Goal: Information Seeking & Learning: Learn about a topic

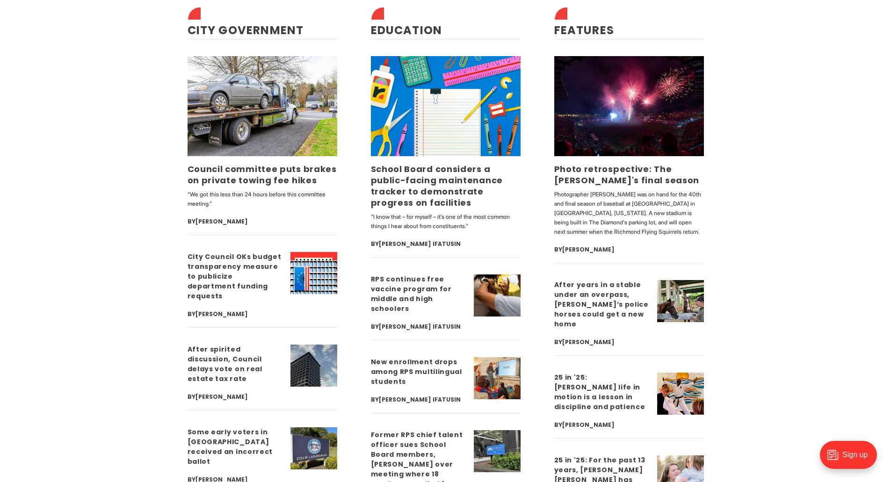
scroll to position [2291, 0]
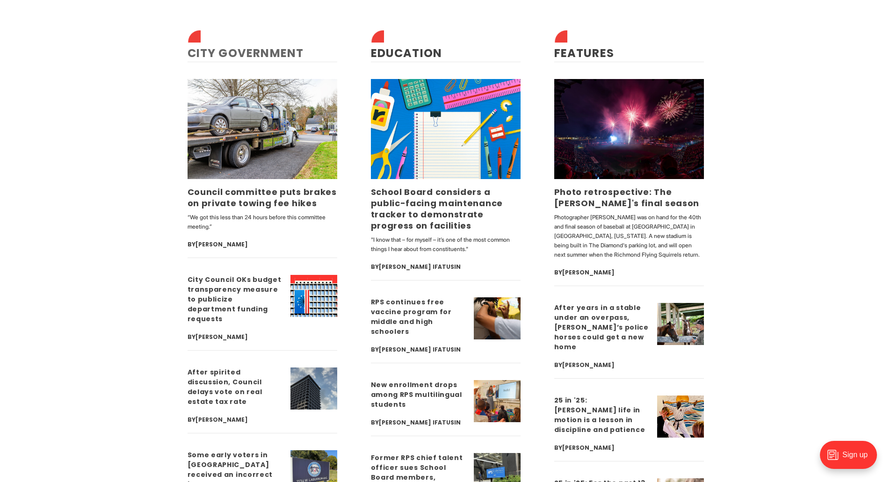
click at [258, 50] on link "City Government" at bounding box center [245, 52] width 116 height 15
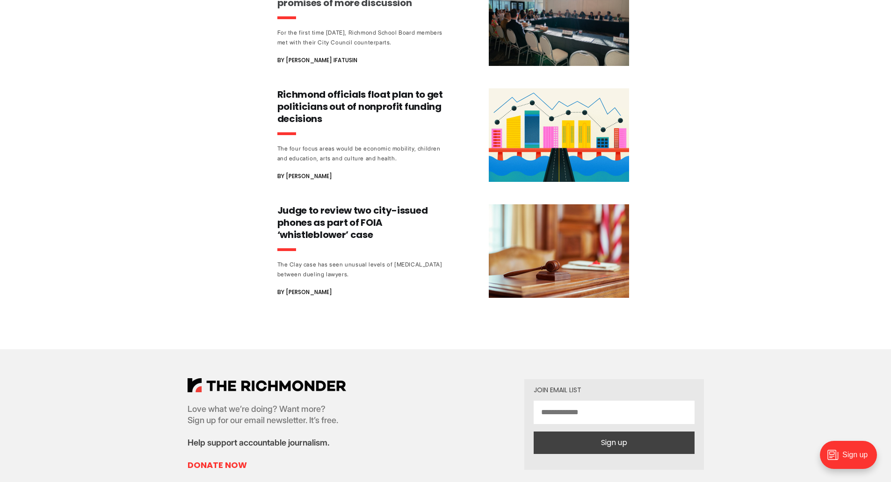
scroll to position [2945, 0]
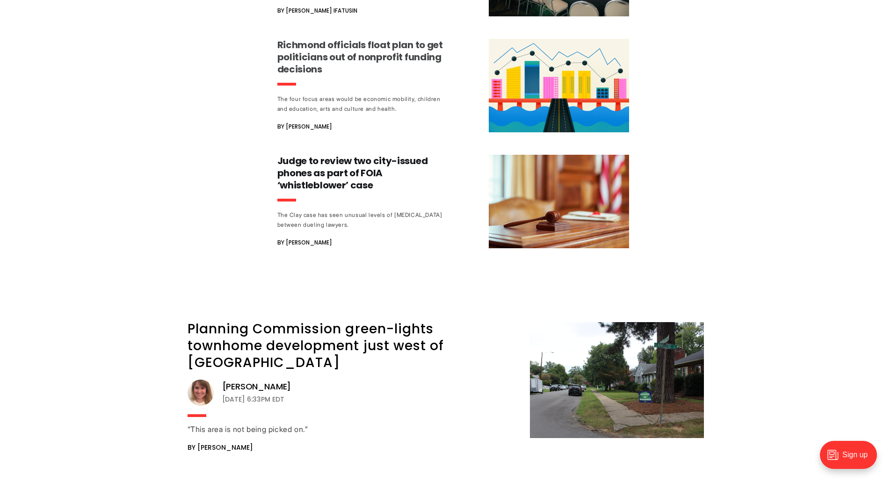
click at [337, 39] on h3 "Richmond officials float plan to get politicians out of nonprofit funding decis…" at bounding box center [364, 57] width 174 height 36
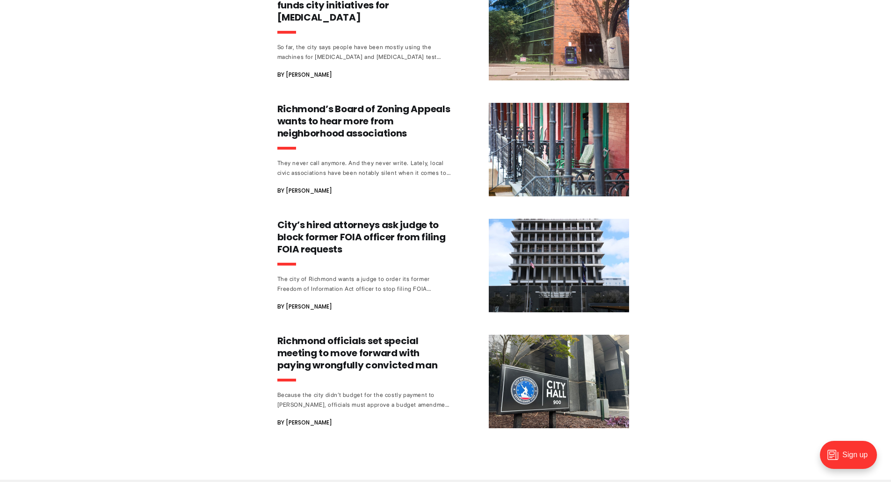
scroll to position [3740, 0]
click at [402, 218] on h3 "City’s hired attorneys ask judge to block former FOIA officer from filing FOIA …" at bounding box center [364, 236] width 174 height 36
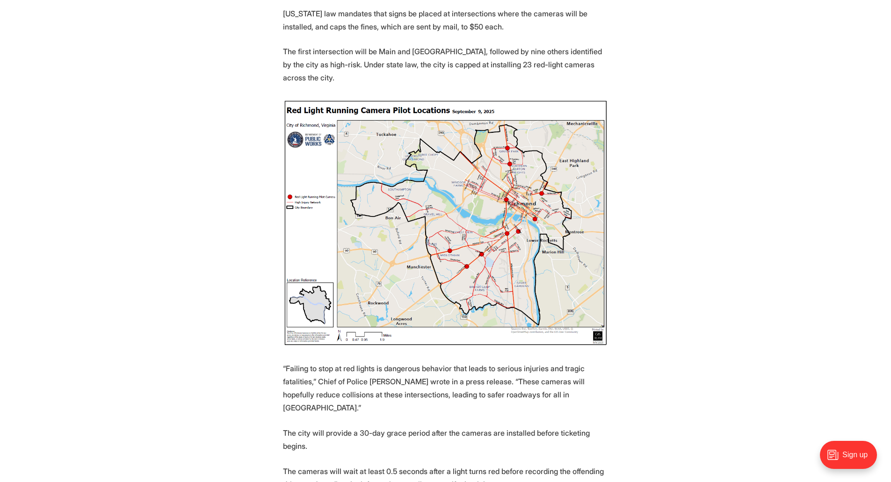
scroll to position [421, 0]
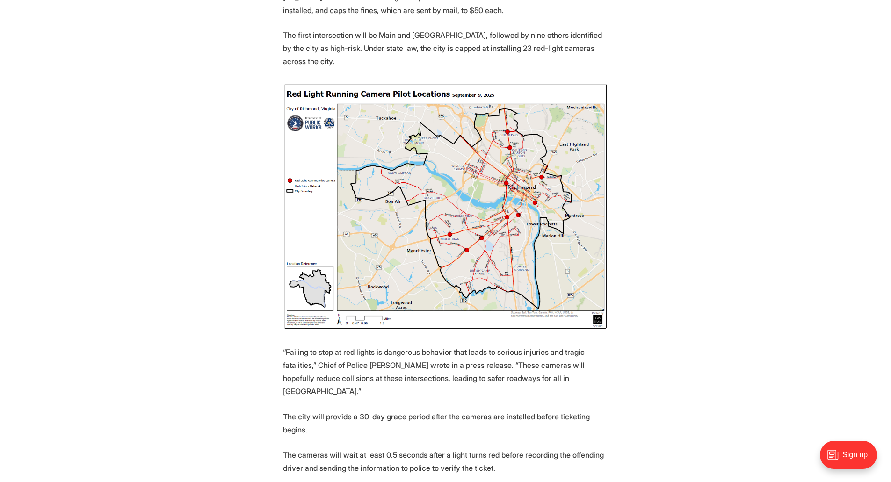
click at [430, 216] on img at bounding box center [445, 207] width 325 height 248
click at [452, 236] on img at bounding box center [445, 207] width 325 height 248
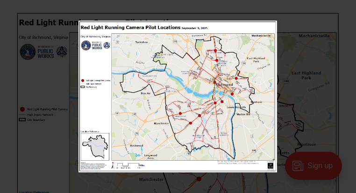
click at [288, 58] on div at bounding box center [257, 117] width 356 height 193
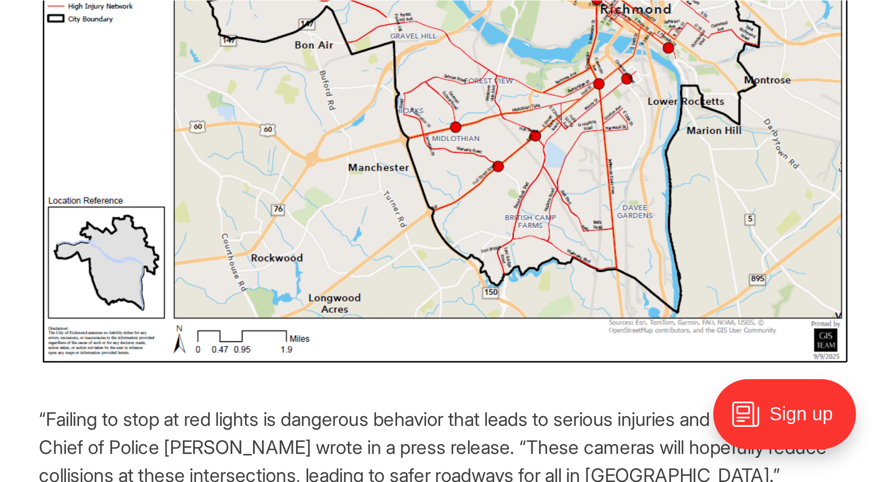
scroll to position [552, 0]
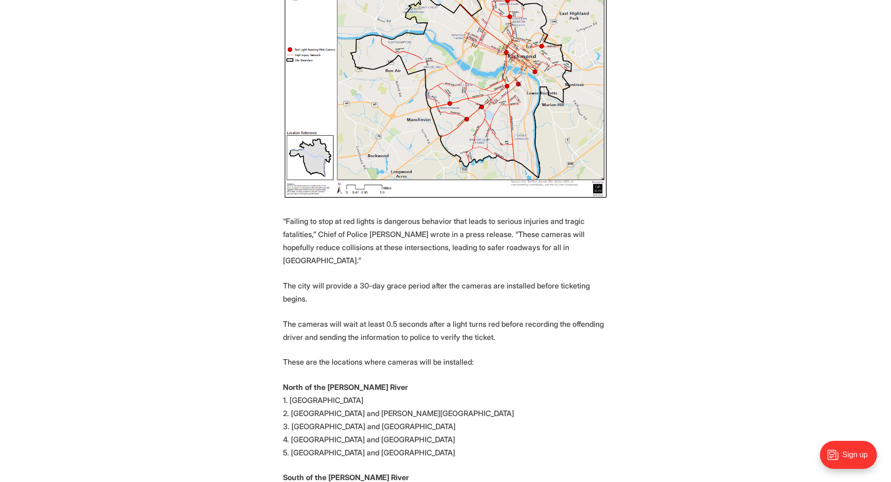
drag, startPoint x: 340, startPoint y: 0, endPoint x: 630, endPoint y: 230, distance: 370.3
click at [630, 230] on section "Starting later this month, Richmond will install cameras that monitor and fine …" at bounding box center [445, 290] width 891 height 938
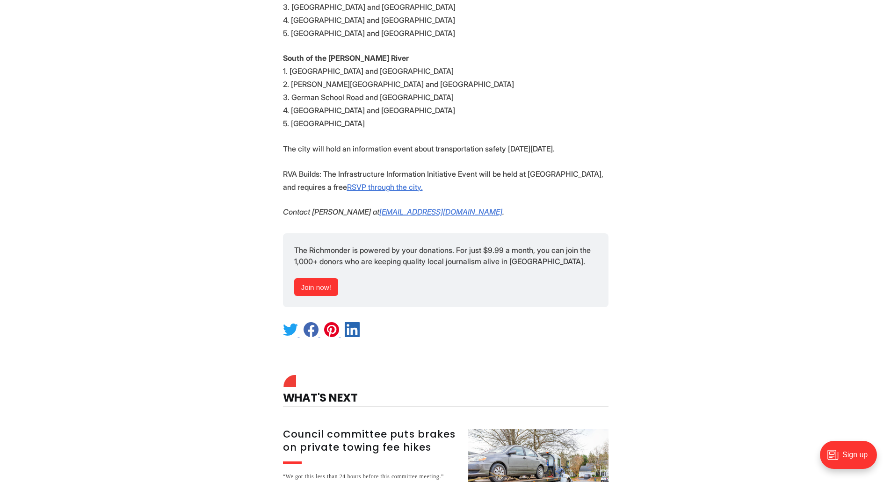
scroll to position [926, 0]
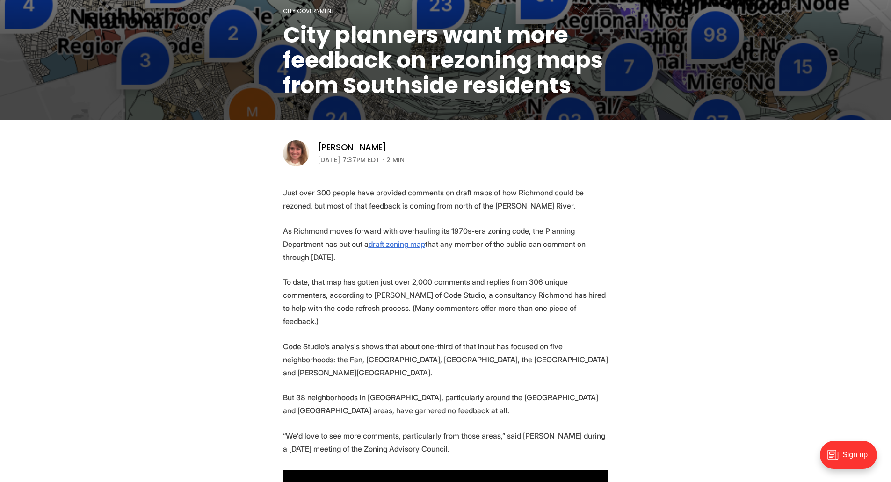
drag, startPoint x: 639, startPoint y: 263, endPoint x: 737, endPoint y: 221, distance: 106.6
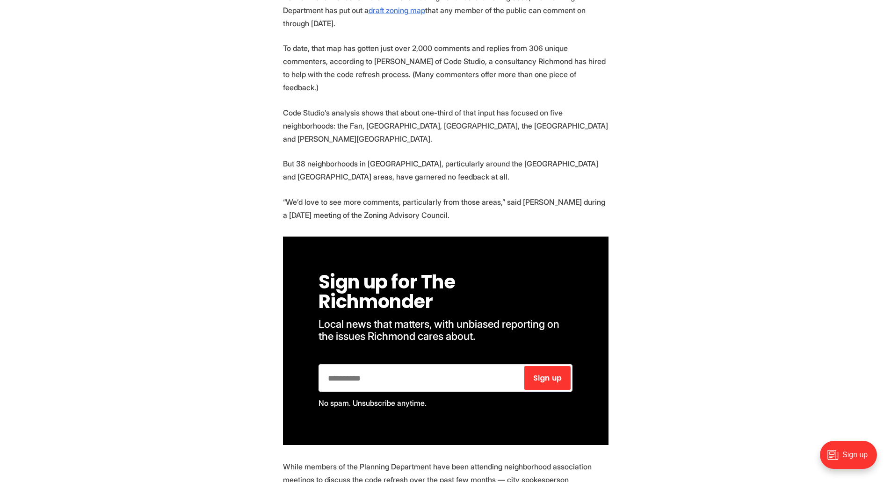
scroll to position [234, 0]
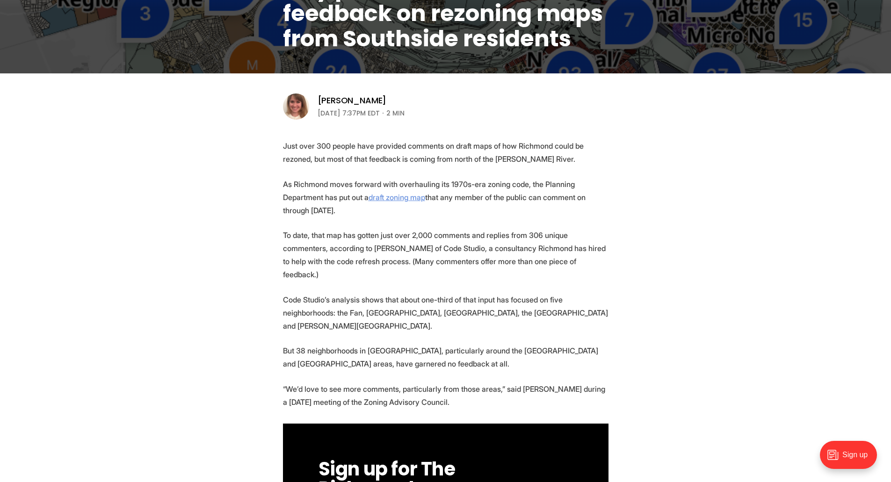
click at [402, 197] on u "draft zoning map" at bounding box center [396, 197] width 57 height 9
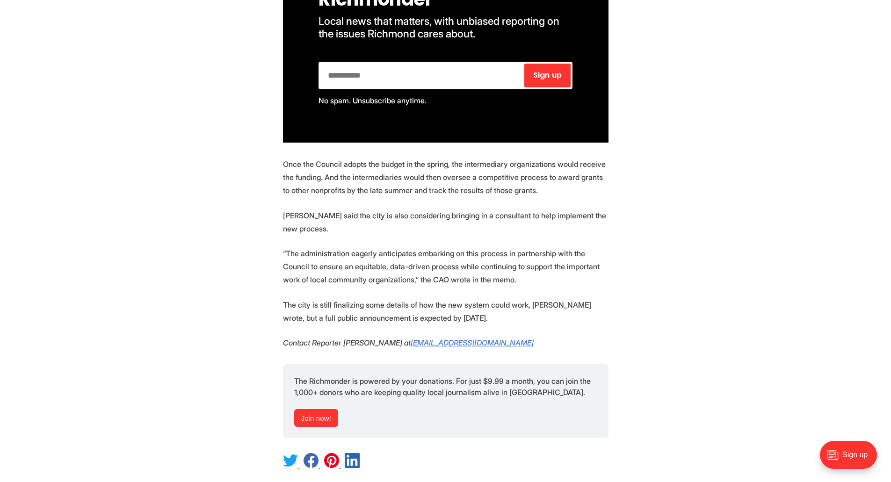
scroll to position [1449, 0]
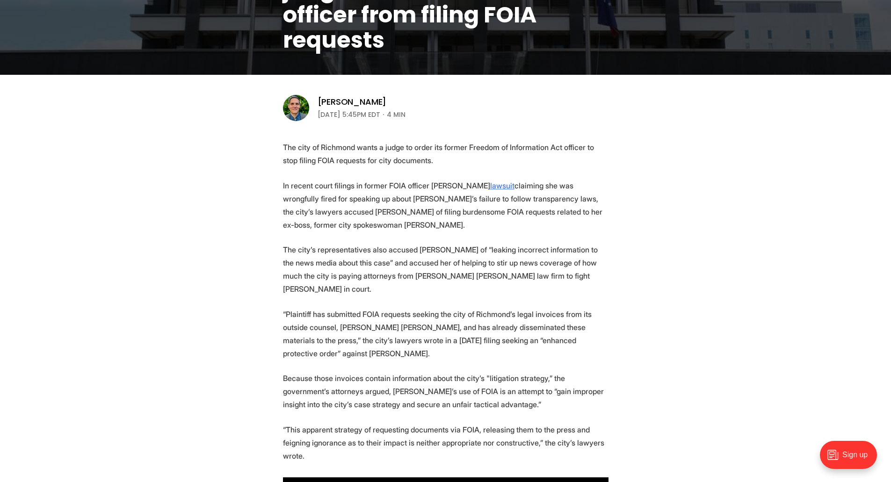
scroll to position [234, 0]
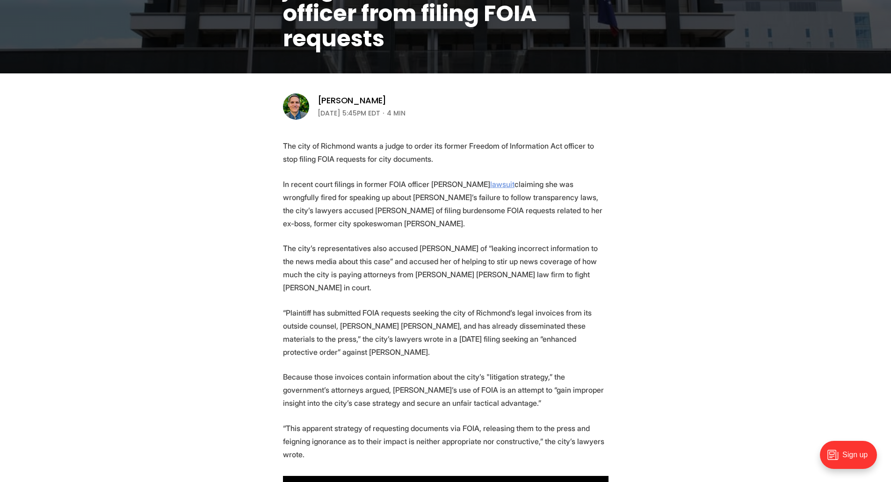
click at [490, 185] on u "lawsuit" at bounding box center [502, 184] width 24 height 9
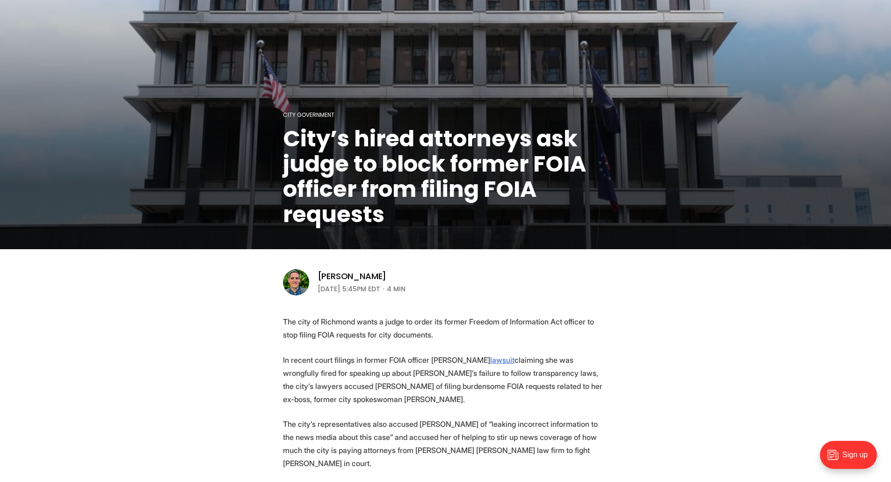
scroll to position [0, 0]
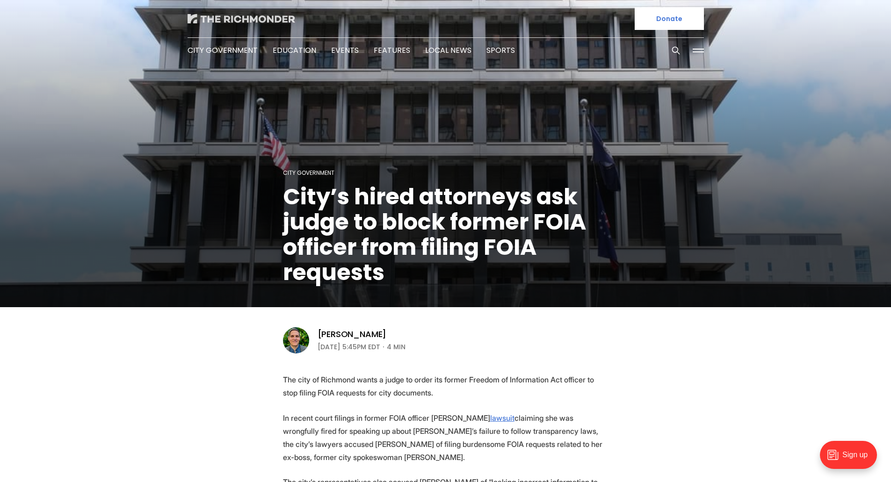
click at [287, 20] on img at bounding box center [241, 18] width 108 height 9
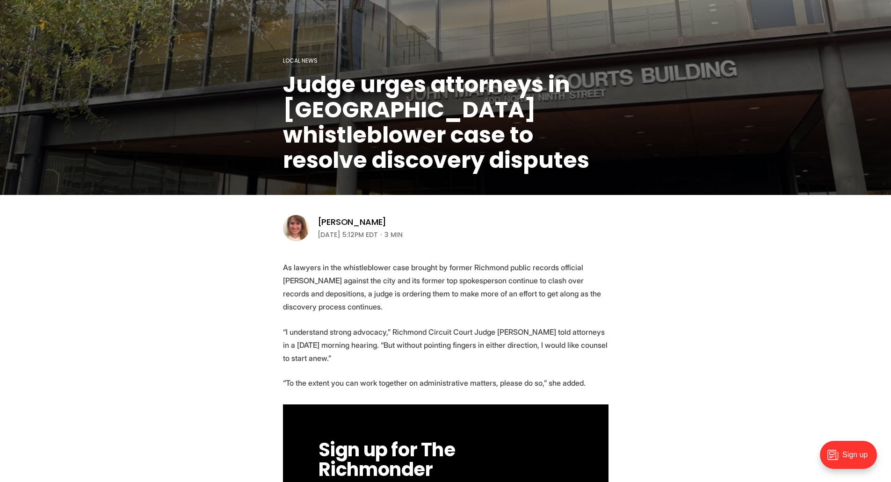
scroll to position [140, 0]
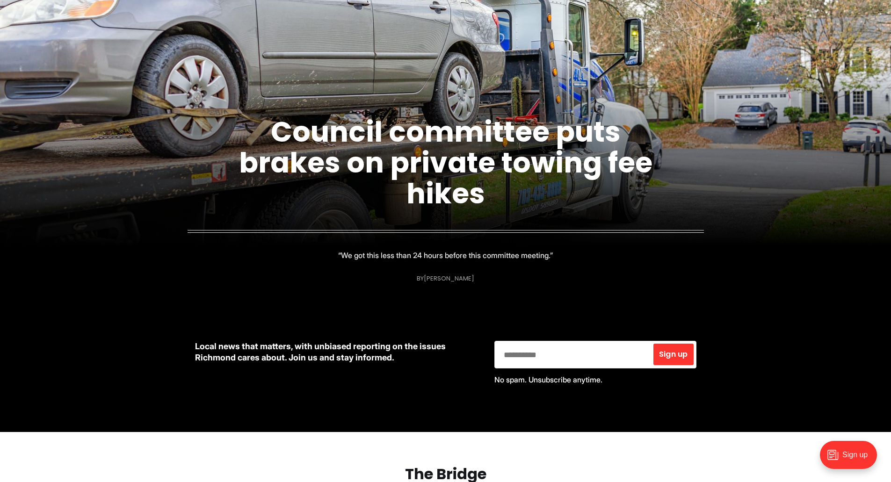
scroll to position [140, 0]
